Goal: Task Accomplishment & Management: Manage account settings

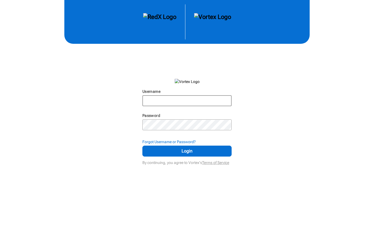
click at [183, 106] on input "Username" at bounding box center [187, 101] width 89 height 10
type input "[EMAIL_ADDRESS][DOMAIN_NAME]"
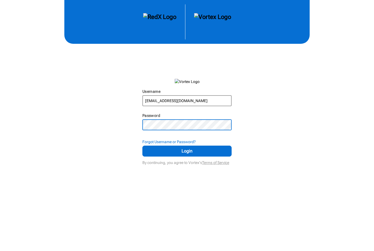
click at [187, 157] on button "Login" at bounding box center [187, 151] width 90 height 11
click at [181, 106] on input "[EMAIL_ADDRESS][DOMAIN_NAME]" at bounding box center [187, 101] width 89 height 10
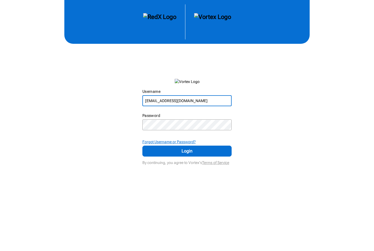
click at [184, 144] on strong "Forgot Username or Password?" at bounding box center [168, 142] width 53 height 4
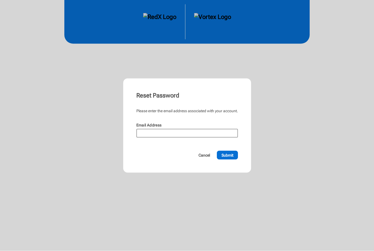
click at [181, 137] on input "Email Address" at bounding box center [187, 134] width 101 height 8
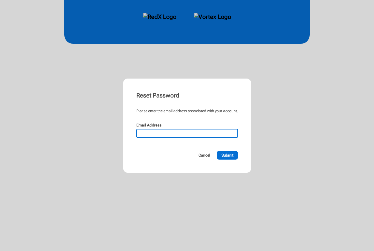
click at [166, 135] on input "Email Address" at bounding box center [187, 134] width 101 height 8
paste input "[EMAIL_ADDRESS][DOMAIN_NAME]"
type input "[EMAIL_ADDRESS][DOMAIN_NAME]"
click at [231, 156] on span "Submit" at bounding box center [228, 155] width 12 height 5
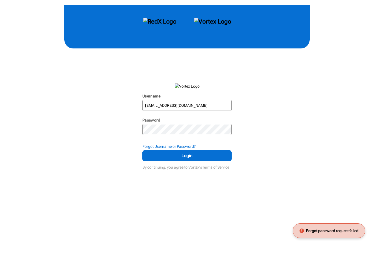
scroll to position [0, 0]
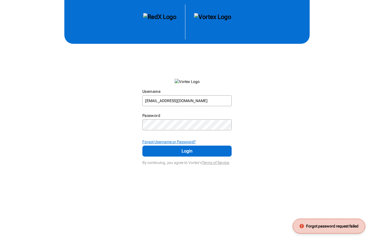
click at [179, 144] on strong "Forgot Username or Password?" at bounding box center [168, 142] width 53 height 4
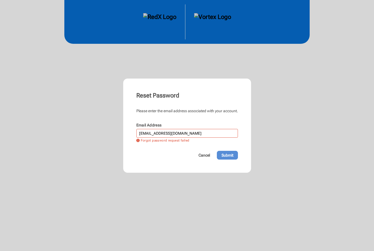
click at [229, 155] on span "Submit" at bounding box center [228, 155] width 12 height 5
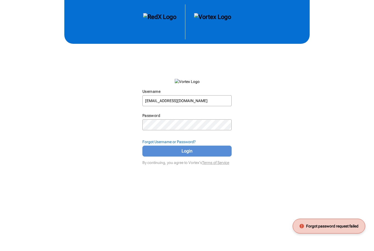
click at [189, 155] on span "Login" at bounding box center [187, 151] width 76 height 7
